Goal: Book appointment/travel/reservation

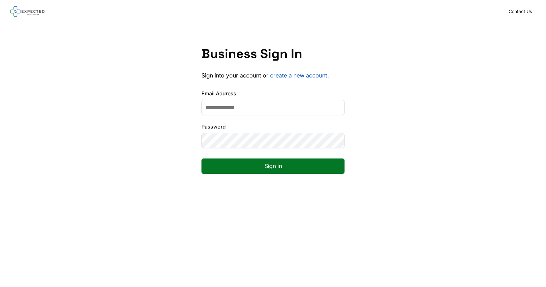
click at [256, 101] on input "Email Address" at bounding box center [272, 107] width 143 height 15
click at [234, 110] on input "Email Address" at bounding box center [272, 107] width 143 height 15
type input "**********"
click at [201, 159] on button "Sign in" at bounding box center [272, 166] width 143 height 15
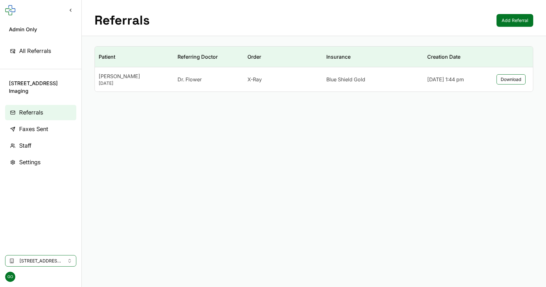
click at [58, 265] on button "3883 Airway Drive Imaging" at bounding box center [40, 260] width 71 height 11
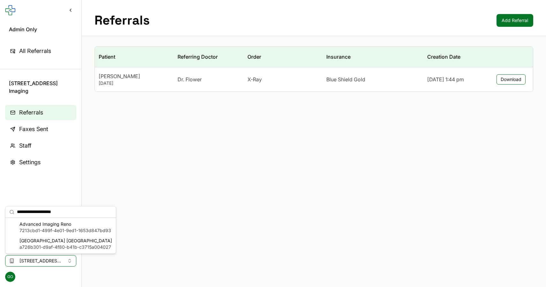
type input "**********"
click at [53, 227] on span "7213cbd1-499f-4e01-9ed1-1653d847bd93" at bounding box center [65, 230] width 92 height 6
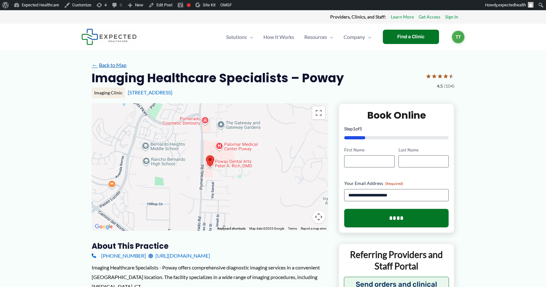
click at [103, 65] on link "← Back to Map" at bounding box center [109, 65] width 35 height 10
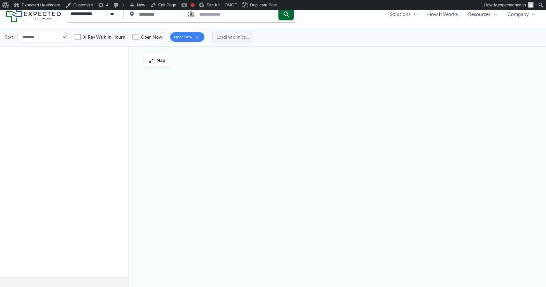
type input "*****"
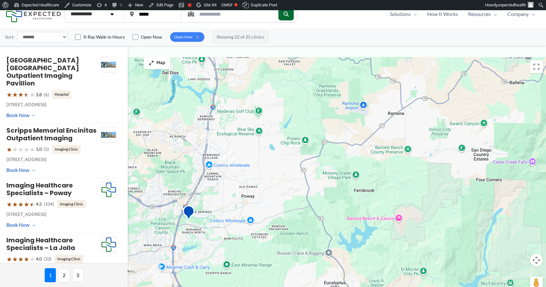
click at [207, 137] on img "2" at bounding box center [207, 136] width 13 height 13
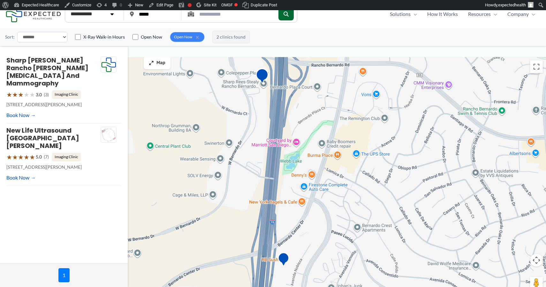
click at [257, 78] on img "Sharp Rees-Stealy Rancho Bernardo Radiology and Mammography" at bounding box center [262, 77] width 13 height 18
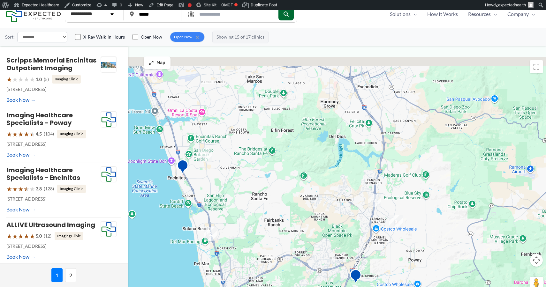
drag, startPoint x: 180, startPoint y: 150, endPoint x: 358, endPoint y: 193, distance: 182.5
click at [358, 193] on div "To navigate, press the arrow keys." at bounding box center [273, 177] width 546 height 240
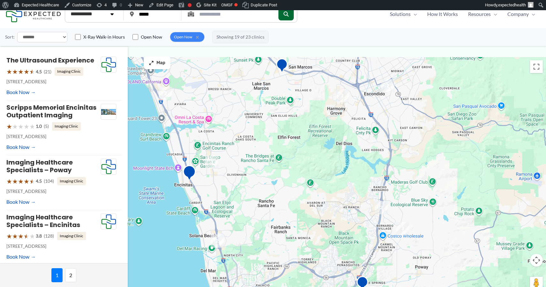
click at [193, 174] on img "Scripps Memorial Encinitas Outpatient Imaging" at bounding box center [189, 174] width 13 height 18
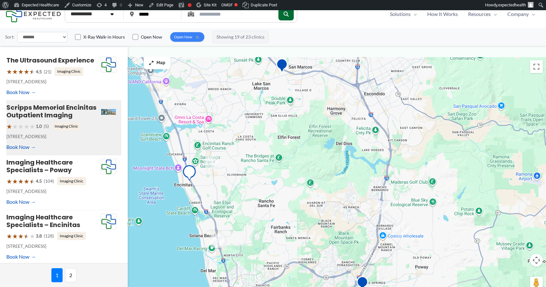
click at [186, 172] on img "Scripps Memorial Encinitas Outpatient Imaging" at bounding box center [189, 174] width 13 height 18
click at [46, 108] on link "Scripps Memorial Encinitas Outpatient Imaging" at bounding box center [51, 111] width 90 height 17
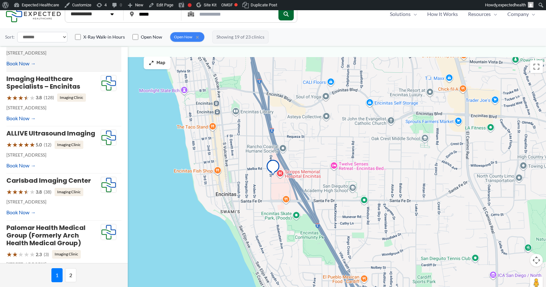
scroll to position [259, 0]
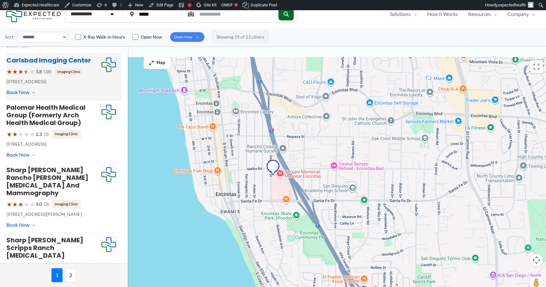
click at [48, 65] on link "Carlsbad Imaging Center" at bounding box center [48, 60] width 85 height 9
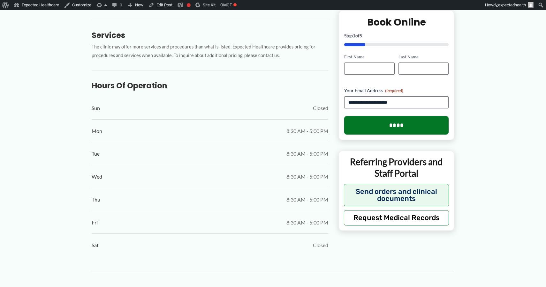
scroll to position [319, 0]
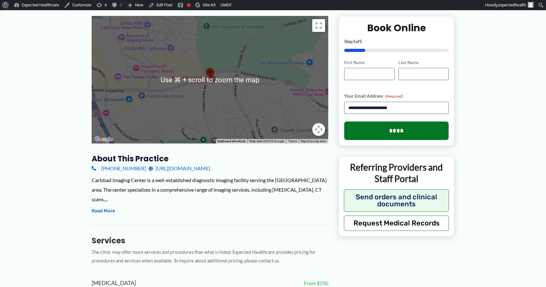
scroll to position [308, 0]
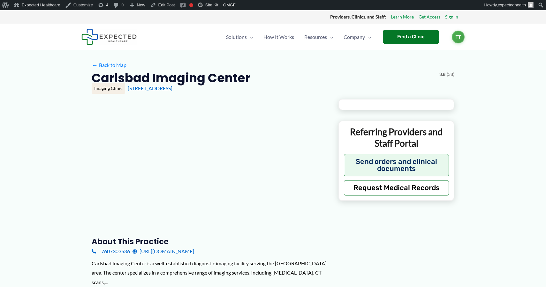
scroll to position [308, 0]
